Goal: Navigation & Orientation: Find specific page/section

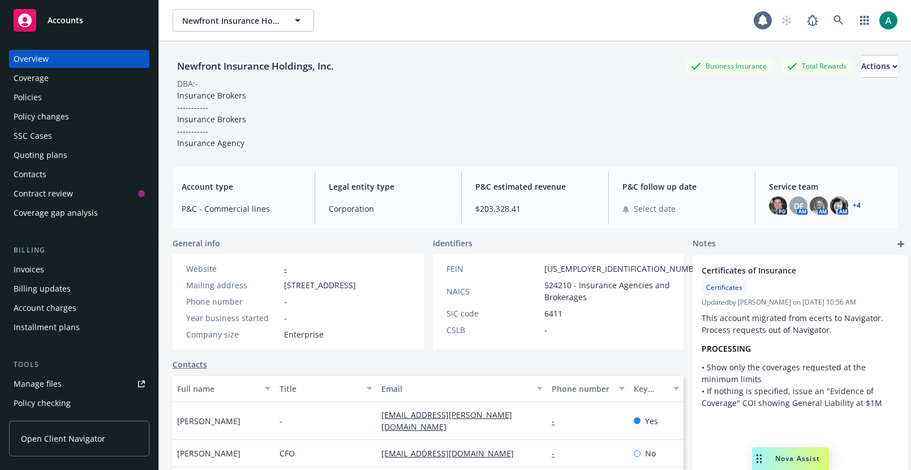
click at [32, 41] on div "Overview Coverage Policies Policy changes SSC Cases Quoting plans Contacts Cont…" at bounding box center [79, 252] width 158 height 433
click at [32, 48] on div "Overview Coverage Policies Policy changes SSC Cases Quoting plans Contacts Cont…" at bounding box center [79, 252] width 158 height 433
click at [32, 49] on div "Overview Coverage Policies Policy changes SSC Cases Quoting plans Contacts Cont…" at bounding box center [79, 252] width 158 height 433
click at [32, 54] on div "Overview" at bounding box center [31, 59] width 35 height 18
click at [12, 5] on link "Accounts" at bounding box center [79, 21] width 140 height 32
